Goal: Information Seeking & Learning: Understand process/instructions

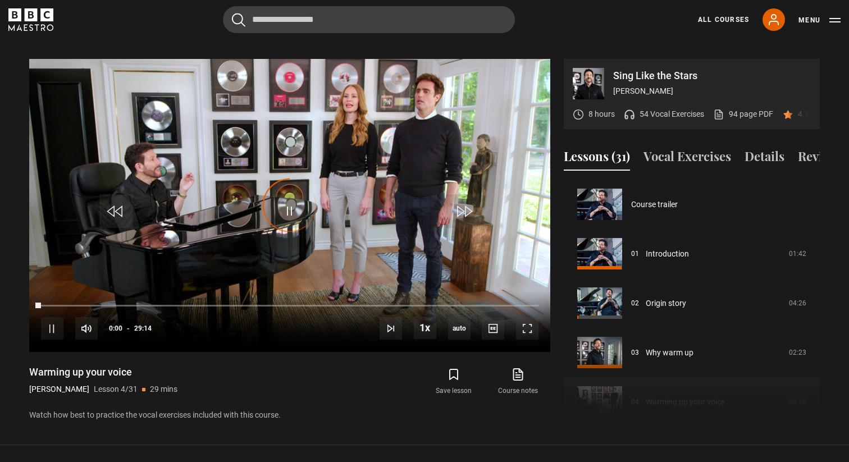
scroll to position [148, 0]
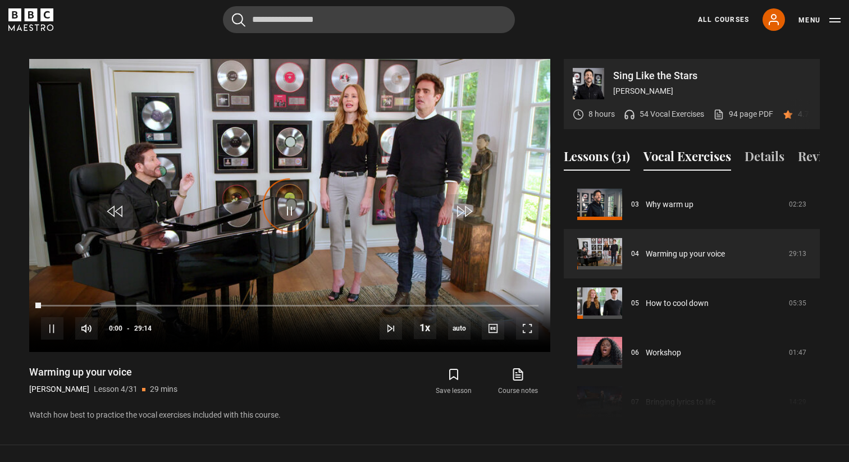
click at [667, 147] on button "Vocal Exercises" at bounding box center [688, 159] width 88 height 24
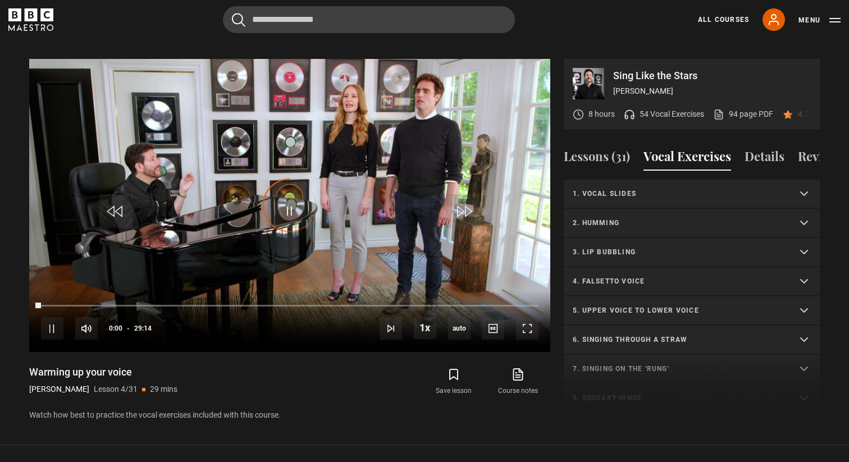
click at [651, 189] on p "1. Vocal slides" at bounding box center [678, 194] width 211 height 10
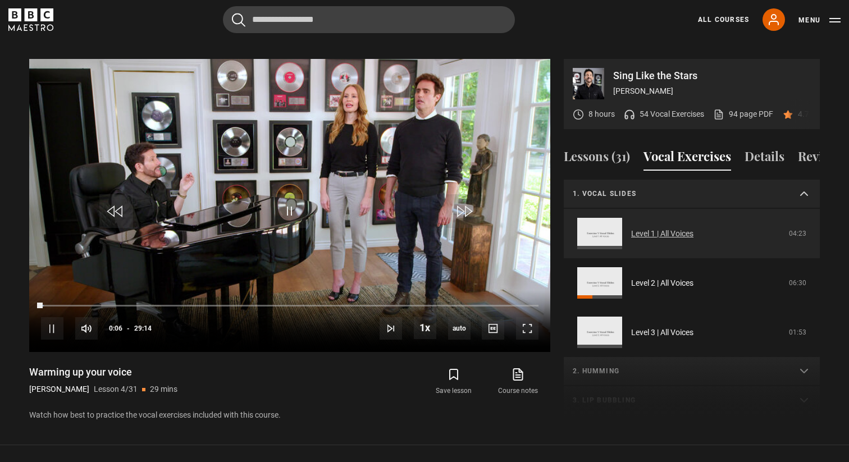
click at [647, 228] on link "Level 1 | All Voices" at bounding box center [662, 234] width 62 height 12
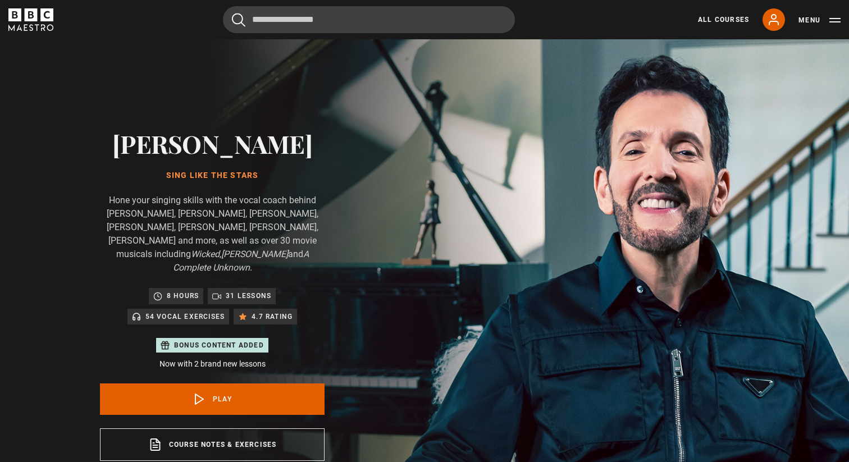
scroll to position [537, 0]
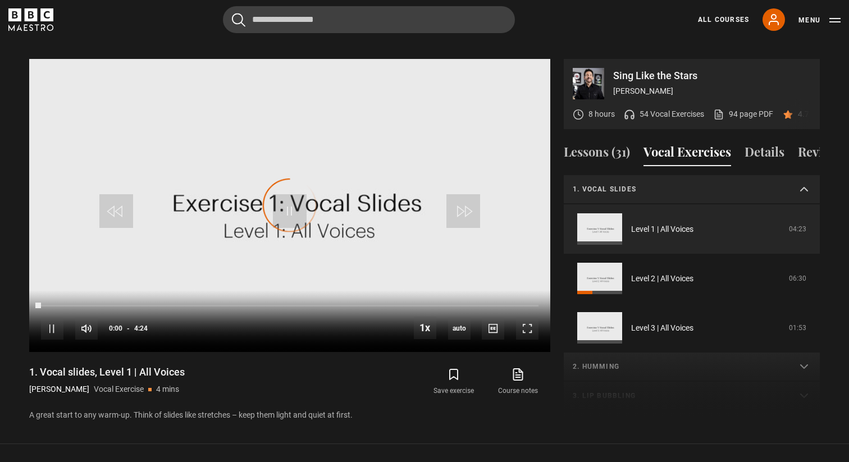
click at [288, 195] on div "Video Player is loading." at bounding box center [290, 205] width 56 height 56
click at [295, 195] on span "Video Player" at bounding box center [290, 211] width 34 height 34
